Goal: Task Accomplishment & Management: Use online tool/utility

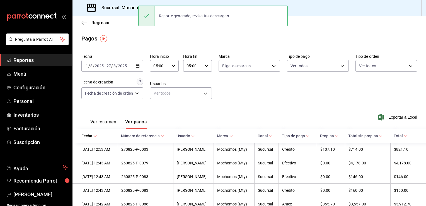
click at [133, 6] on h3 "Sucursal: Mochomos (Mty)" at bounding box center [126, 7] width 59 height 7
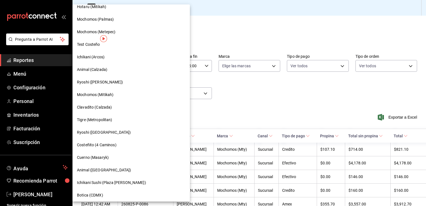
scroll to position [347, 0]
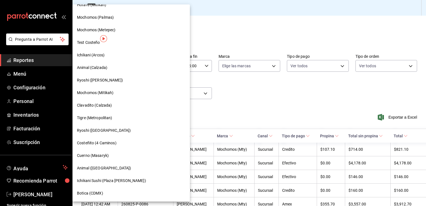
click at [96, 156] on span "Cuerno (Masaryk)" at bounding box center [93, 155] width 32 height 6
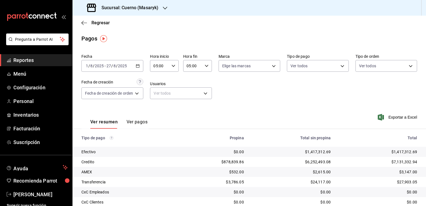
click at [206, 64] on icon "button" at bounding box center [207, 66] width 4 height 4
click at [204, 81] on span "00" at bounding box center [204, 80] width 5 height 4
click at [135, 123] on div at bounding box center [213, 103] width 426 height 206
click at [135, 123] on button "Ver pagos" at bounding box center [137, 123] width 21 height 9
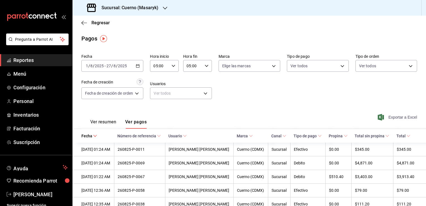
click at [396, 117] on span "Exportar a Excel" at bounding box center [398, 117] width 38 height 7
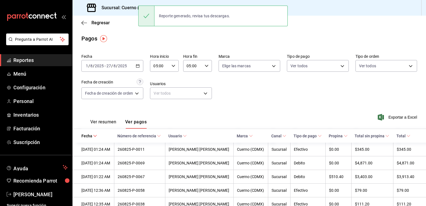
drag, startPoint x: 122, startPoint y: 39, endPoint x: 116, endPoint y: 33, distance: 8.9
click at [122, 38] on div "Pagos" at bounding box center [248, 38] width 353 height 8
click at [105, 6] on h3 "Sucursal: Cuerno (Masaryk)" at bounding box center [127, 7] width 61 height 7
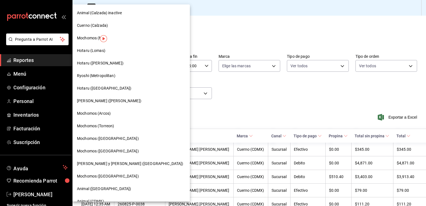
click at [95, 127] on span "Mochomos (Torreon)" at bounding box center [95, 126] width 37 height 6
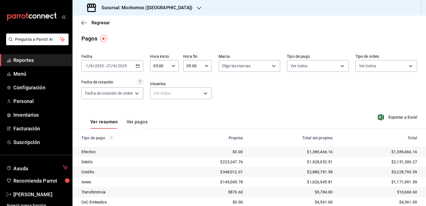
click at [204, 63] on div "05:00 Hora fin" at bounding box center [197, 66] width 29 height 12
click at [192, 81] on span "05" at bounding box center [190, 79] width 5 height 4
click at [202, 81] on span "00" at bounding box center [204, 80] width 5 height 4
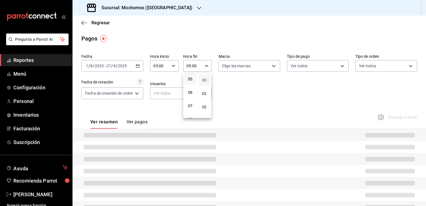
click at [202, 81] on span "00" at bounding box center [204, 80] width 5 height 4
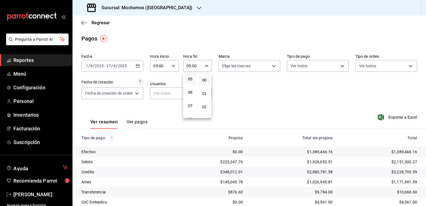
click at [138, 123] on div at bounding box center [213, 103] width 426 height 206
click at [138, 123] on button "Ver pagos" at bounding box center [137, 123] width 21 height 9
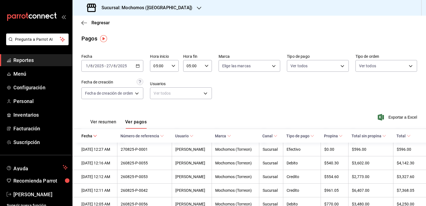
click at [393, 113] on div "Exportar a Excel" at bounding box center [383, 117] width 67 height 23
click at [390, 117] on span "Exportar a Excel" at bounding box center [398, 117] width 38 height 7
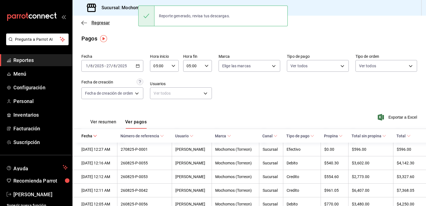
click at [85, 21] on icon "button" at bounding box center [84, 22] width 6 height 5
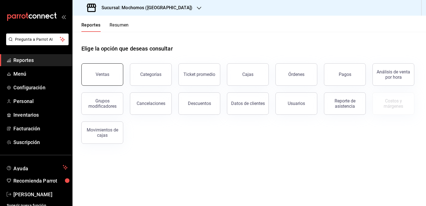
click at [110, 75] on button "Ventas" at bounding box center [102, 74] width 42 height 22
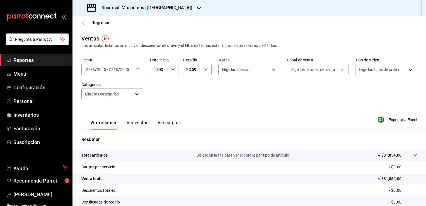
click at [137, 68] on \(Stroke\) "button" at bounding box center [137, 69] width 3 height 3
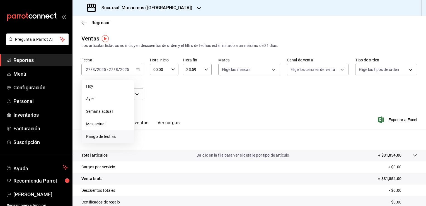
click at [98, 136] on span "Rango de fechas" at bounding box center [107, 136] width 43 height 6
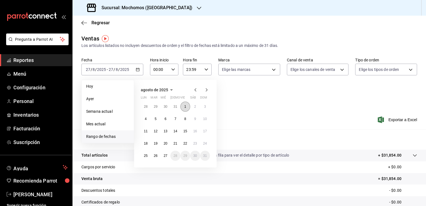
click at [183, 106] on button "1" at bounding box center [185, 106] width 10 height 10
click at [164, 154] on abbr "27" at bounding box center [166, 156] width 4 height 4
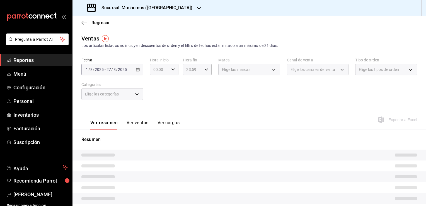
click at [172, 69] on icon "button" at bounding box center [173, 69] width 4 height 4
click at [156, 94] on span "05" at bounding box center [156, 95] width 5 height 4
type input "05:00"
click at [170, 85] on span "00" at bounding box center [170, 83] width 5 height 4
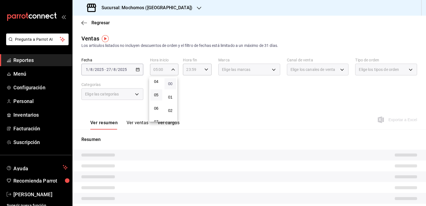
click at [170, 85] on span "00" at bounding box center [170, 83] width 5 height 4
click at [207, 72] on div at bounding box center [213, 103] width 426 height 206
click at [205, 71] on icon "button" at bounding box center [206, 69] width 4 height 4
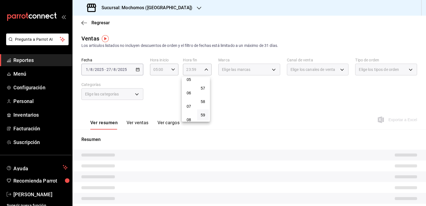
scroll to position [59, 0]
click at [188, 94] on span "05" at bounding box center [188, 91] width 5 height 4
click at [187, 95] on span "05" at bounding box center [188, 95] width 5 height 4
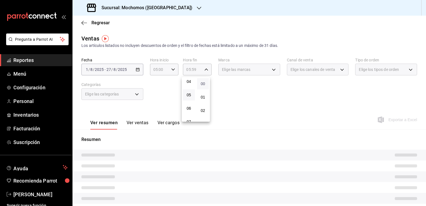
click at [204, 84] on span "00" at bounding box center [202, 83] width 5 height 4
type input "05:00"
click at [203, 84] on span "00" at bounding box center [202, 83] width 5 height 4
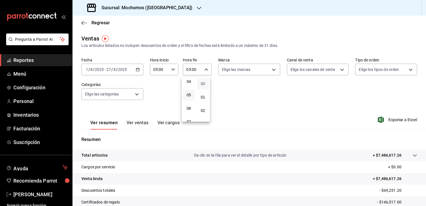
click at [203, 83] on span "00" at bounding box center [202, 83] width 5 height 4
click at [243, 106] on div at bounding box center [213, 103] width 426 height 206
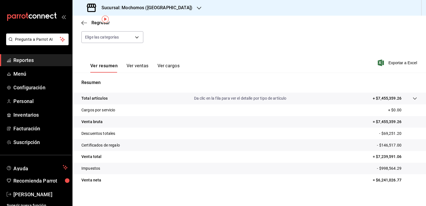
scroll to position [61, 0]
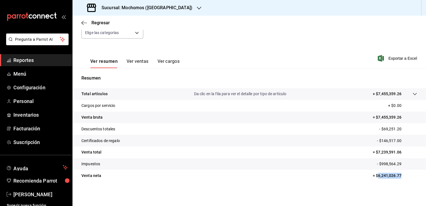
drag, startPoint x: 374, startPoint y: 175, endPoint x: 400, endPoint y: 176, distance: 25.7
click at [400, 176] on p "= $6,241,026.77" at bounding box center [395, 176] width 44 height 6
click at [84, 21] on icon "button" at bounding box center [84, 22] width 6 height 5
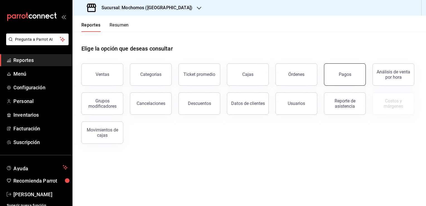
click at [331, 79] on button "Pagos" at bounding box center [345, 74] width 42 height 22
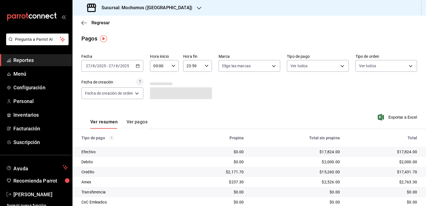
click at [139, 65] on \(Stroke\) "button" at bounding box center [137, 65] width 3 height 0
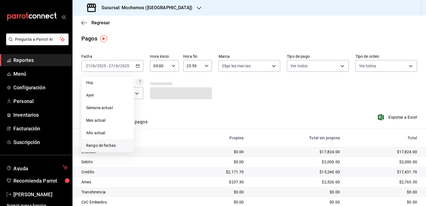
click at [101, 146] on span "Rango de fechas" at bounding box center [107, 145] width 43 height 6
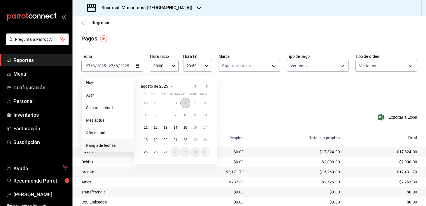
click at [186, 102] on abbr "1" at bounding box center [185, 103] width 2 height 4
click at [166, 154] on button "27" at bounding box center [166, 152] width 10 height 10
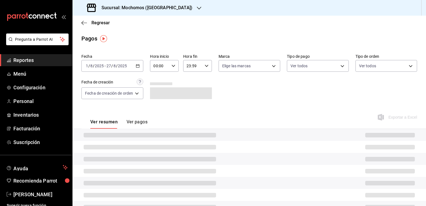
click at [172, 65] on icon "button" at bounding box center [173, 66] width 4 height 4
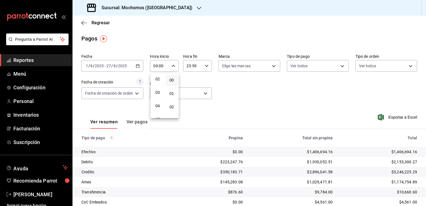
scroll to position [56, 0]
click at [157, 93] on span "05" at bounding box center [157, 91] width 5 height 4
type input "05:00"
click at [169, 80] on span "00" at bounding box center [171, 80] width 5 height 4
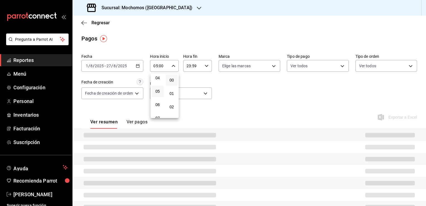
click at [205, 67] on div at bounding box center [213, 103] width 426 height 206
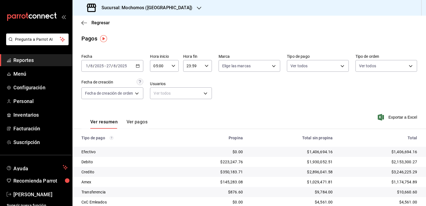
click at [205, 67] on icon "button" at bounding box center [207, 66] width 4 height 4
click at [190, 89] on span "05" at bounding box center [190, 88] width 5 height 4
click at [204, 79] on span "00" at bounding box center [204, 80] width 5 height 4
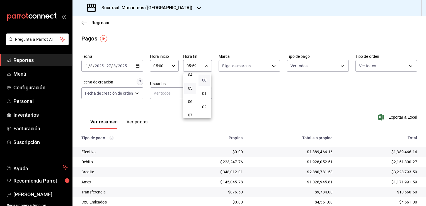
type input "05:00"
click at [128, 121] on div at bounding box center [213, 103] width 426 height 206
click at [137, 124] on button "Ver pagos" at bounding box center [137, 123] width 21 height 9
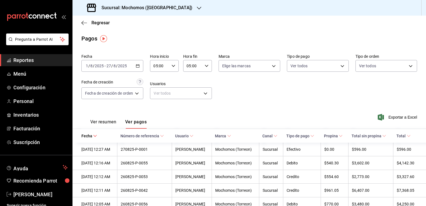
click at [392, 115] on span "Exportar a Excel" at bounding box center [398, 117] width 38 height 7
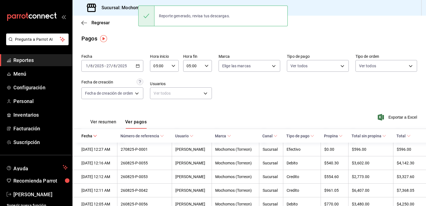
click at [251, 111] on div "Ver resumen Ver pagos Exportar a Excel" at bounding box center [248, 121] width 353 height 30
click at [137, 65] on \(Stroke\) "button" at bounding box center [137, 65] width 3 height 3
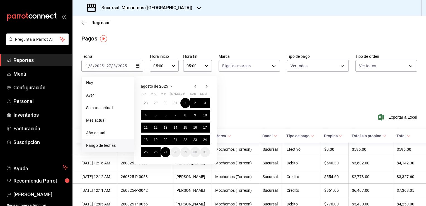
click at [194, 86] on icon "button" at bounding box center [195, 86] width 7 height 7
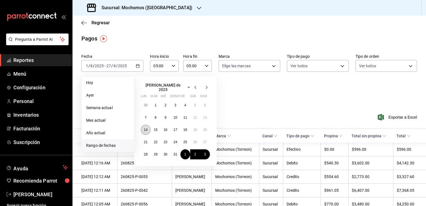
click at [145, 128] on abbr "14" at bounding box center [146, 130] width 4 height 4
click at [185, 152] on abbr "1" at bounding box center [185, 154] width 2 height 4
type input "00:00"
type input "23:59"
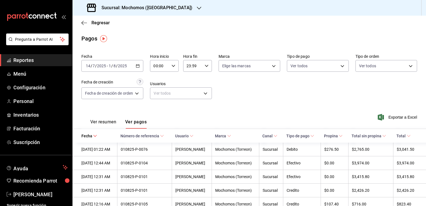
click at [139, 66] on icon "button" at bounding box center [138, 66] width 4 height 4
click at [173, 69] on div "00:00 Hora inicio" at bounding box center [164, 66] width 29 height 12
click at [158, 93] on span "05" at bounding box center [157, 91] width 5 height 4
type input "05:00"
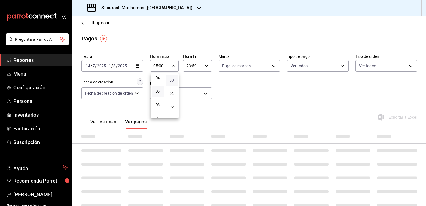
click at [171, 80] on span "00" at bounding box center [171, 80] width 5 height 4
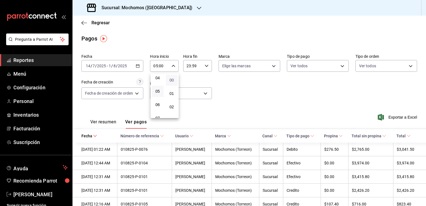
click at [171, 80] on span "00" at bounding box center [171, 80] width 5 height 4
click at [173, 81] on span "00" at bounding box center [171, 80] width 5 height 4
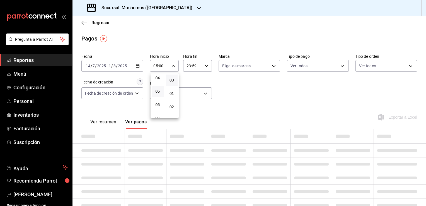
click at [206, 67] on div at bounding box center [213, 103] width 426 height 206
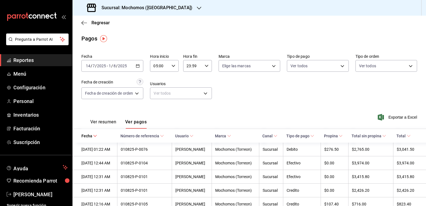
click at [206, 67] on icon "button" at bounding box center [207, 66] width 4 height 4
click at [191, 90] on span "05" at bounding box center [190, 88] width 5 height 4
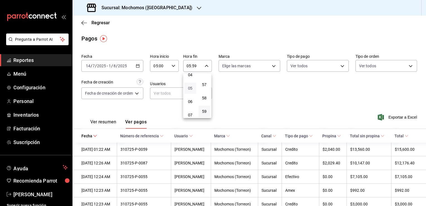
click at [191, 90] on span "05" at bounding box center [190, 88] width 5 height 4
click at [203, 82] on button "00" at bounding box center [204, 79] width 12 height 11
type input "05:00"
click at [204, 81] on span "00" at bounding box center [204, 80] width 5 height 4
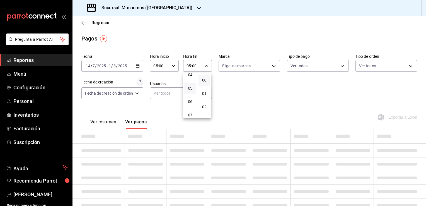
click at [299, 96] on div at bounding box center [213, 103] width 426 height 206
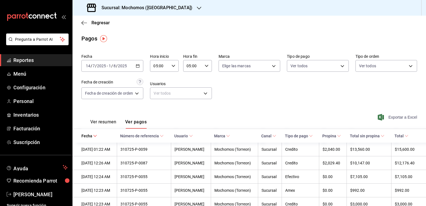
click at [391, 117] on span "Exportar a Excel" at bounding box center [398, 117] width 38 height 7
